Goal: Entertainment & Leisure: Consume media (video, audio)

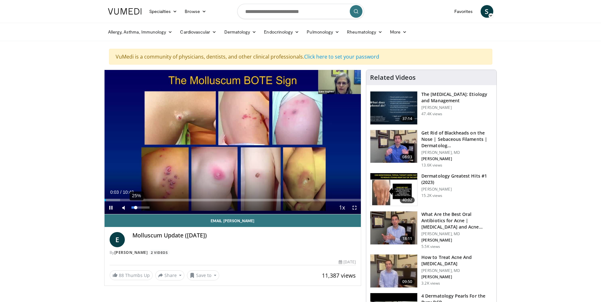
click at [136, 207] on div "25%" at bounding box center [140, 207] width 18 height 2
click at [143, 207] on div "63%" at bounding box center [140, 207] width 18 height 2
click at [149, 208] on div "98%" at bounding box center [140, 207] width 18 height 2
click at [111, 200] on div "Progress Bar" at bounding box center [111, 200] width 1 height 3
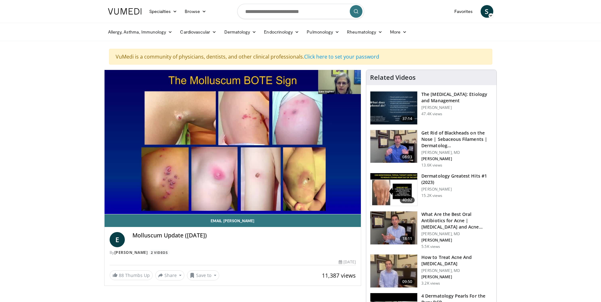
click at [109, 207] on video-js "**********" at bounding box center [232, 142] width 256 height 144
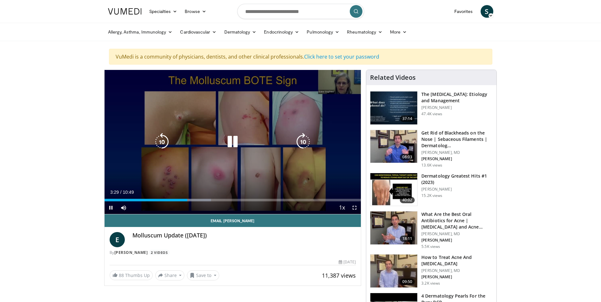
click at [229, 143] on icon "Video Player" at bounding box center [233, 142] width 18 height 18
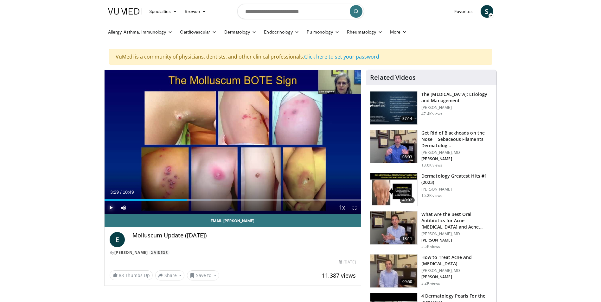
click at [110, 208] on span "Video Player" at bounding box center [110, 207] width 13 height 13
click at [196, 200] on div "Progress Bar" at bounding box center [196, 200] width 1 height 3
click at [211, 199] on div "Progress Bar" at bounding box center [211, 200] width 1 height 3
click at [257, 199] on div "Progress Bar" at bounding box center [257, 200] width 1 height 3
